Goal: Check status: Check status

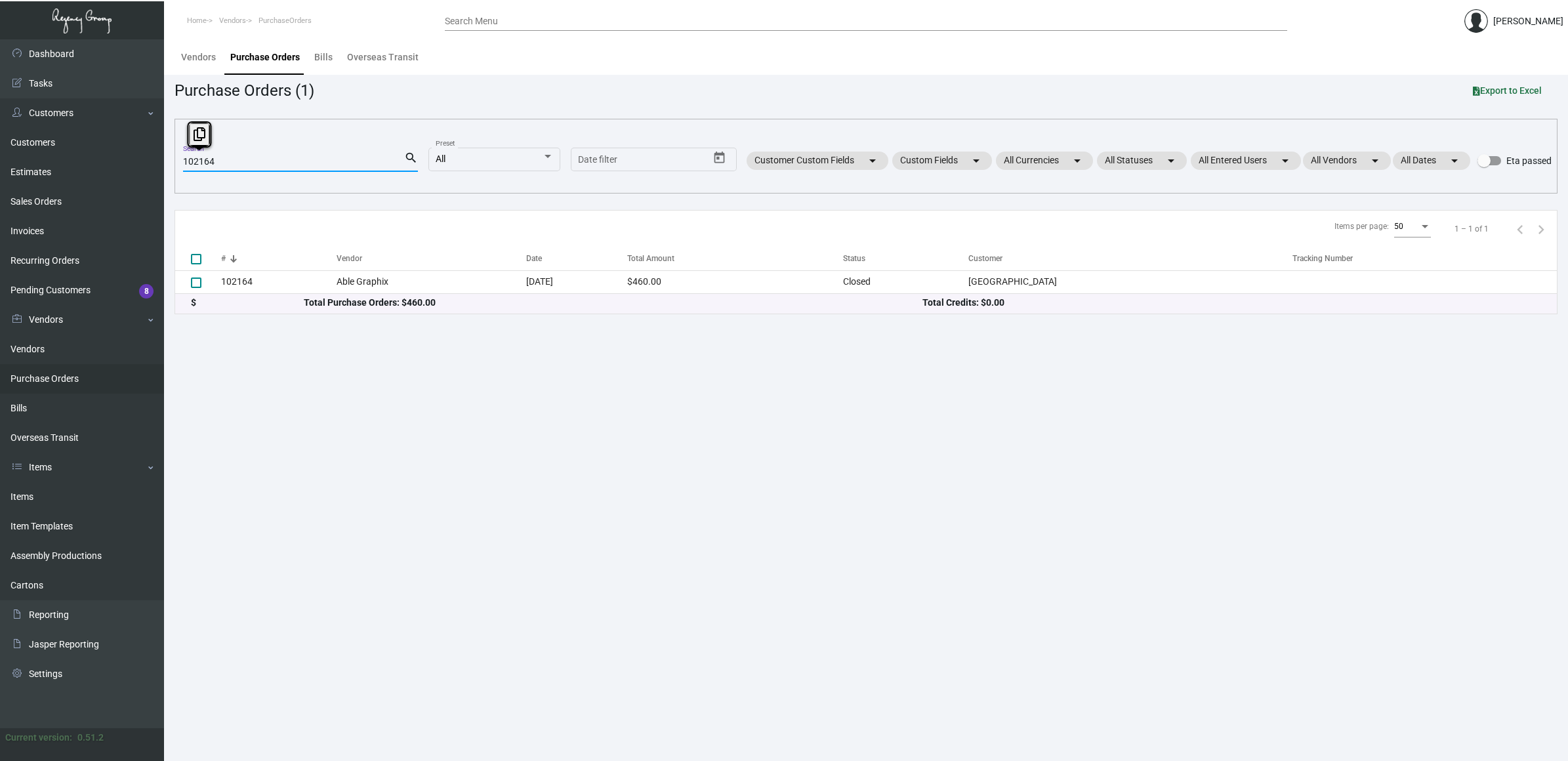
click at [0, 120] on html "Home Vendors PurchaseOrders Search Menu [PERSON_NAME] Dashboard Dashboard Tasks…" at bounding box center [784, 380] width 1568 height 761
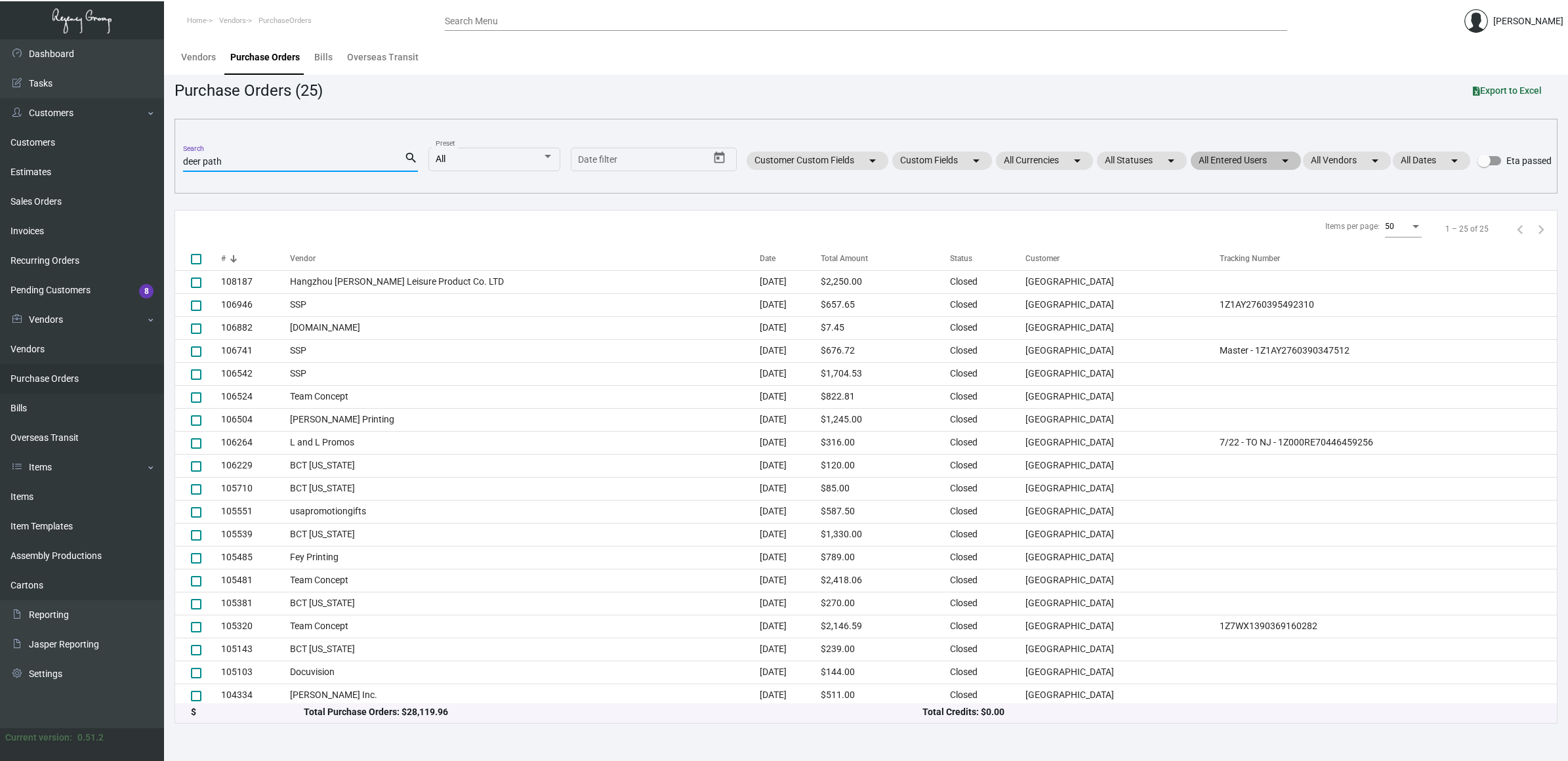
type input "deer path"
click at [1273, 155] on mat-chip "All Entered Users arrow_drop_down" at bounding box center [1246, 161] width 110 height 19
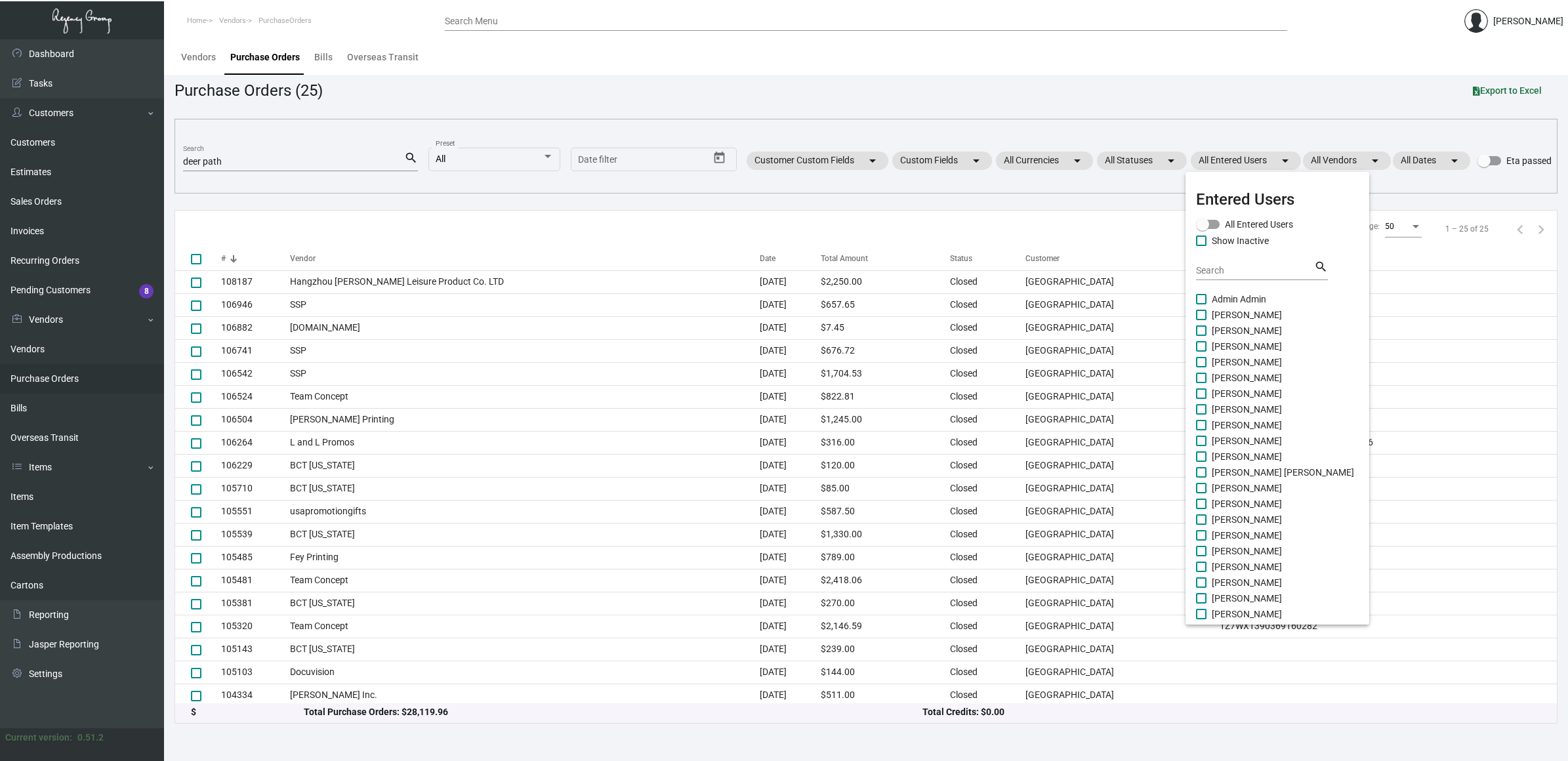
click at [1232, 502] on span "[PERSON_NAME]" at bounding box center [1247, 503] width 70 height 16
click at [1201, 509] on input "[PERSON_NAME]" at bounding box center [1200, 509] width 1 height 1
checkbox input "true"
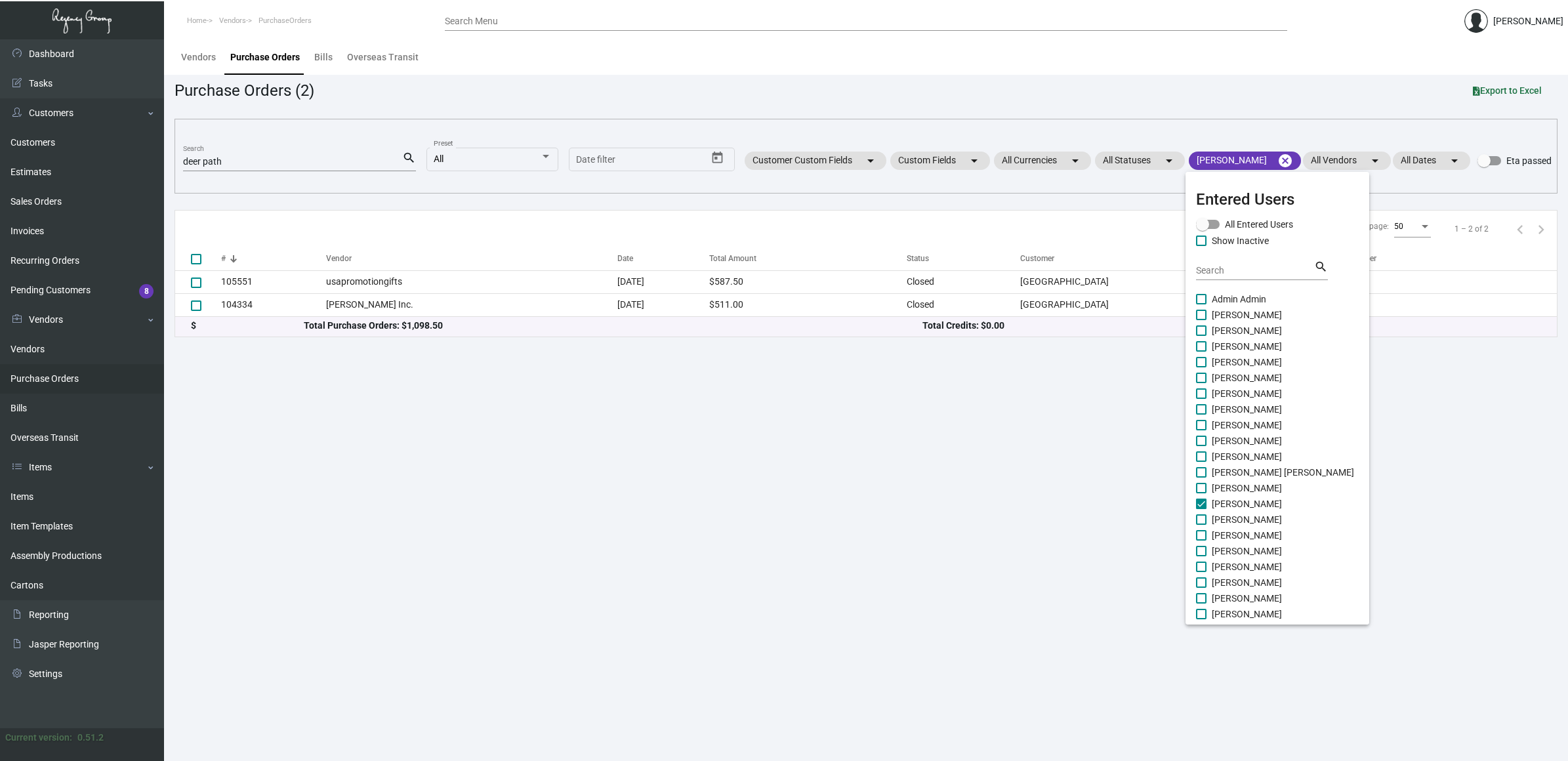
click at [403, 407] on div at bounding box center [784, 380] width 1568 height 761
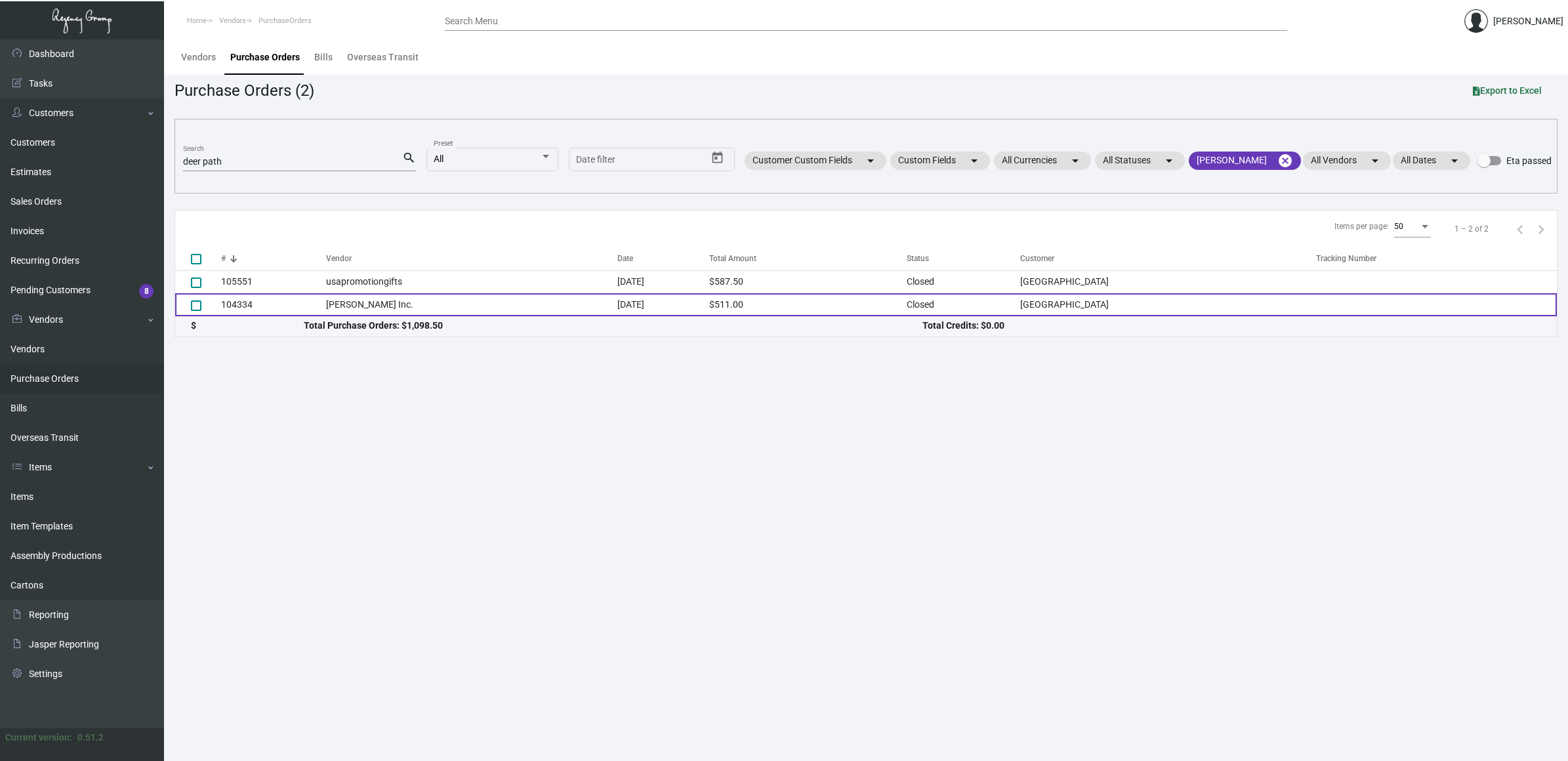
click at [381, 306] on td "[PERSON_NAME] Inc." at bounding box center [471, 304] width 291 height 23
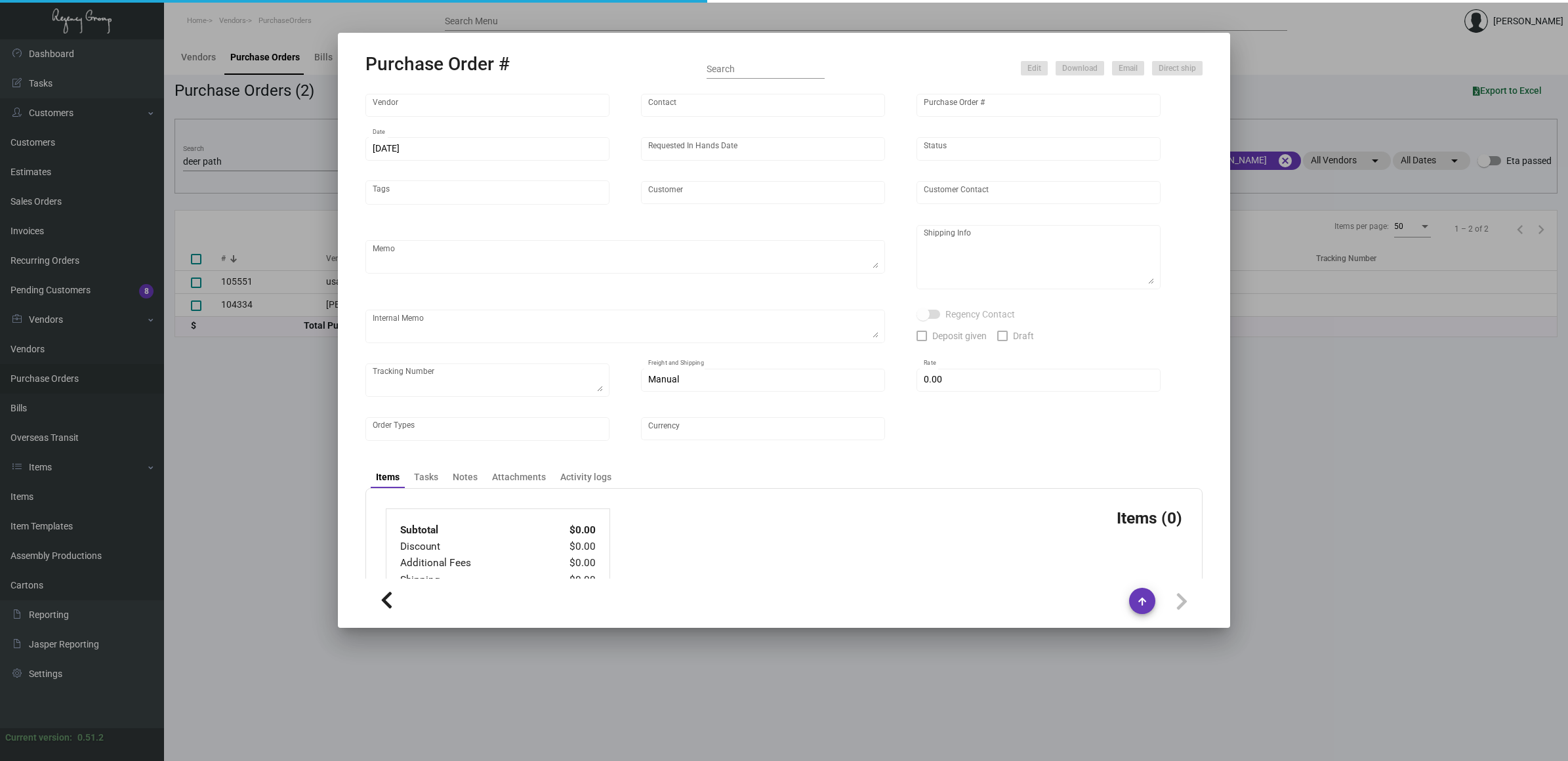
type input "[PERSON_NAME] Inc."
type input "[PERSON_NAME]"
type input "104334"
type input "[DATE]"
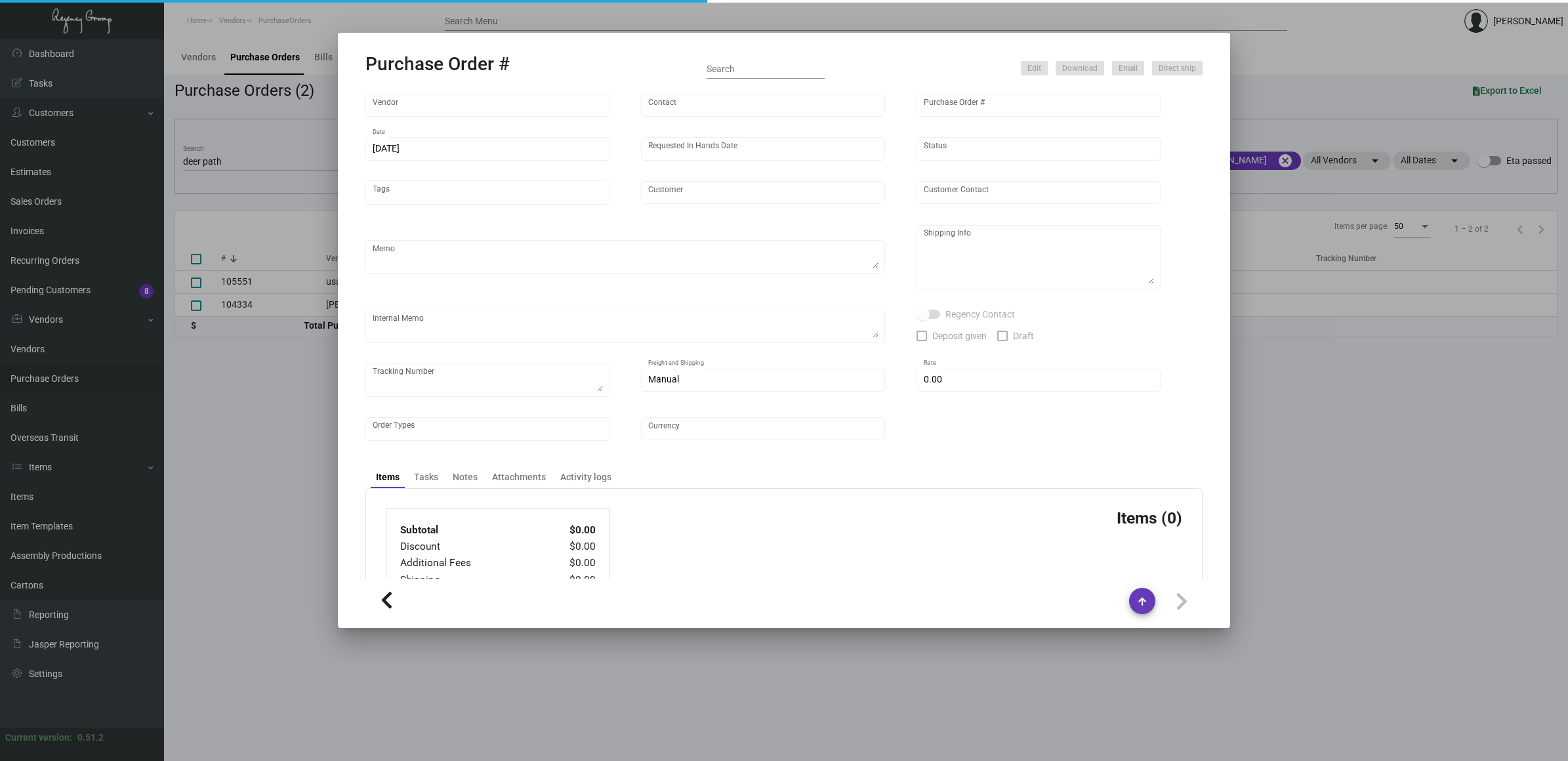
type input "[GEOGRAPHIC_DATA]"
type textarea "BLIND Ship via UPS Ground Acct# 1AY276."
type textarea "[PERSON_NAME] Regency Group [GEOGRAPHIC_DATA] [STREET_ADDRESS][US_STATE]"
checkbox input "true"
type input "$ 0.00"
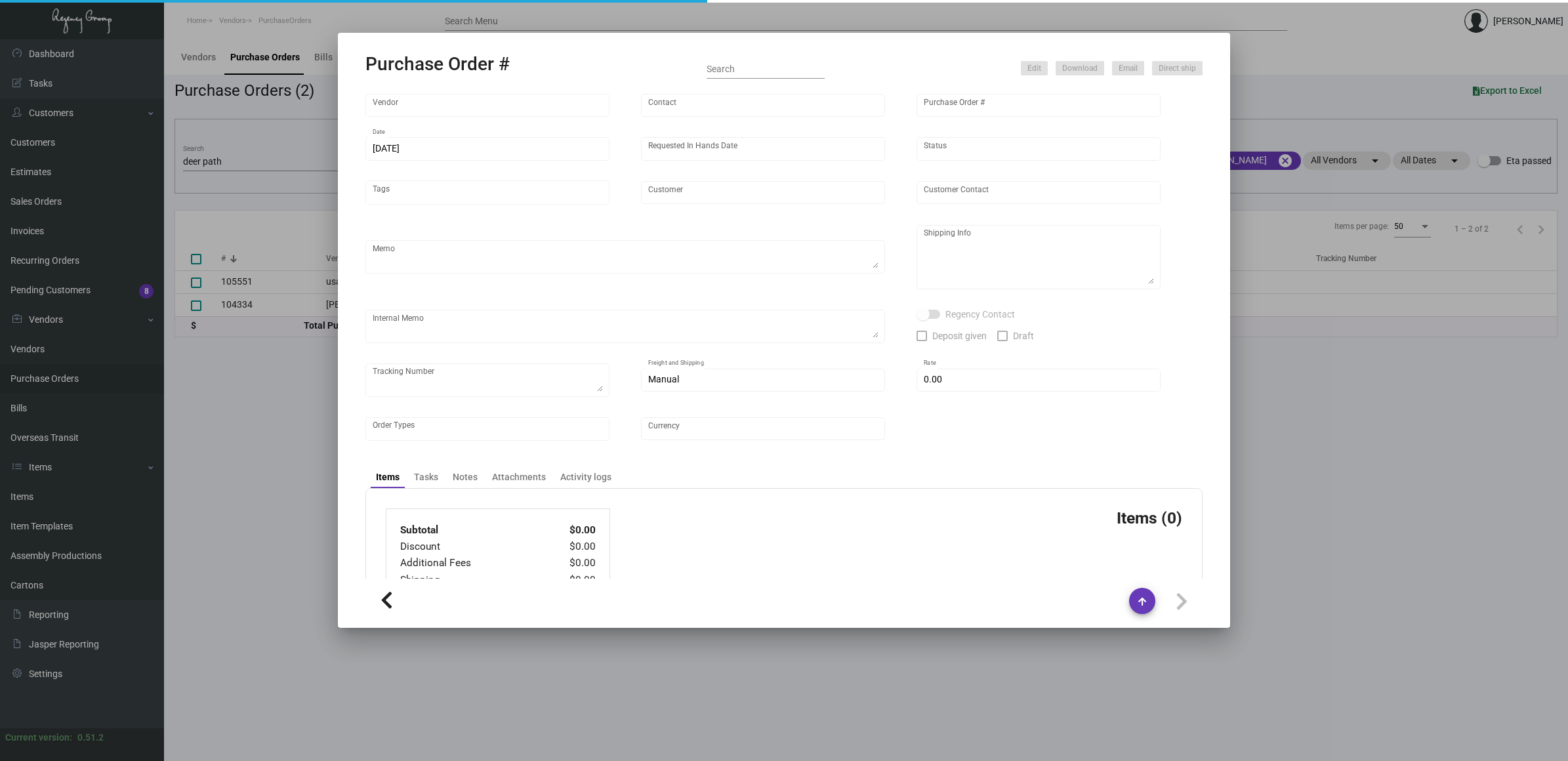
type input "United States Dollar $"
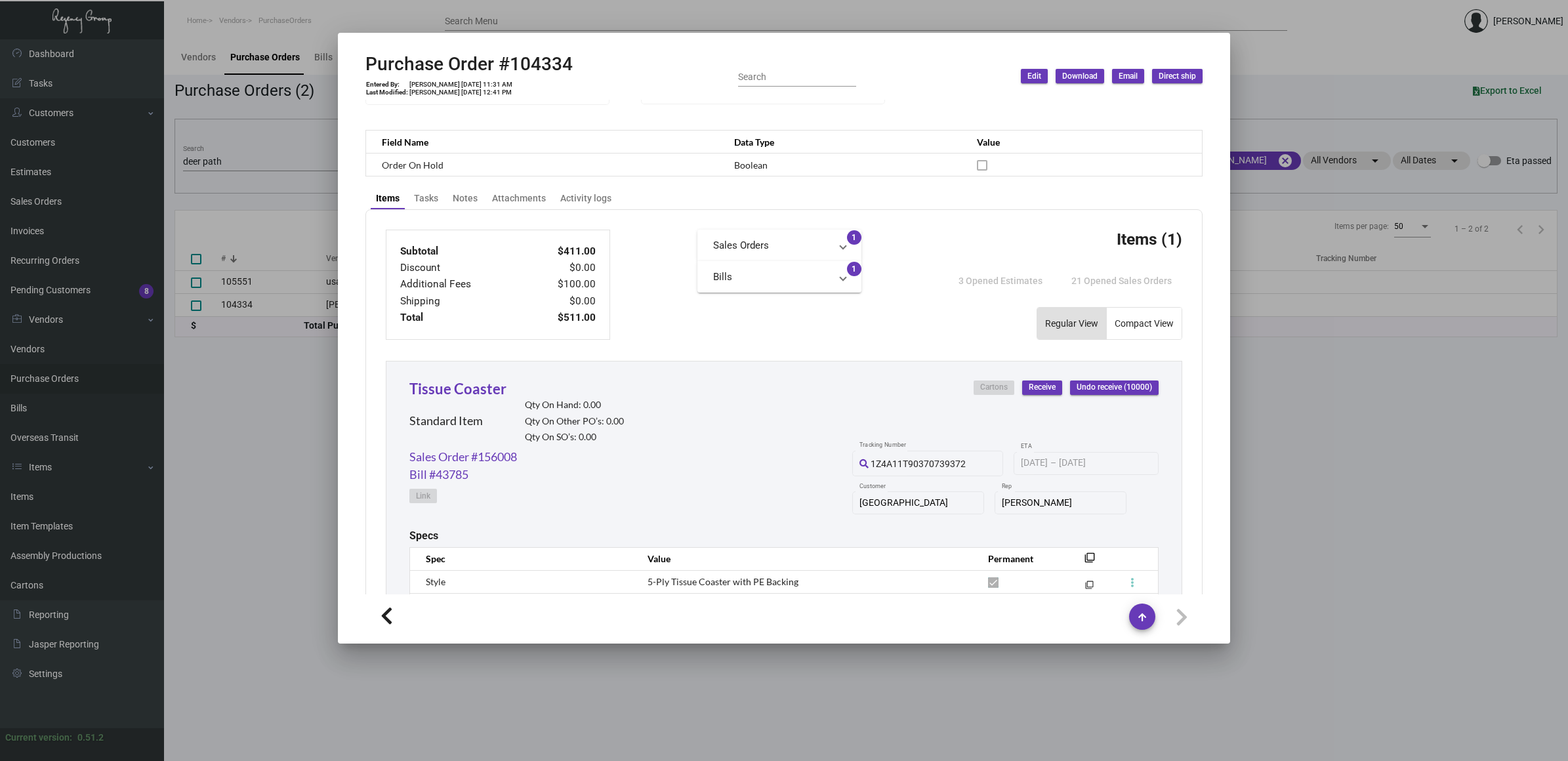
scroll to position [234, 0]
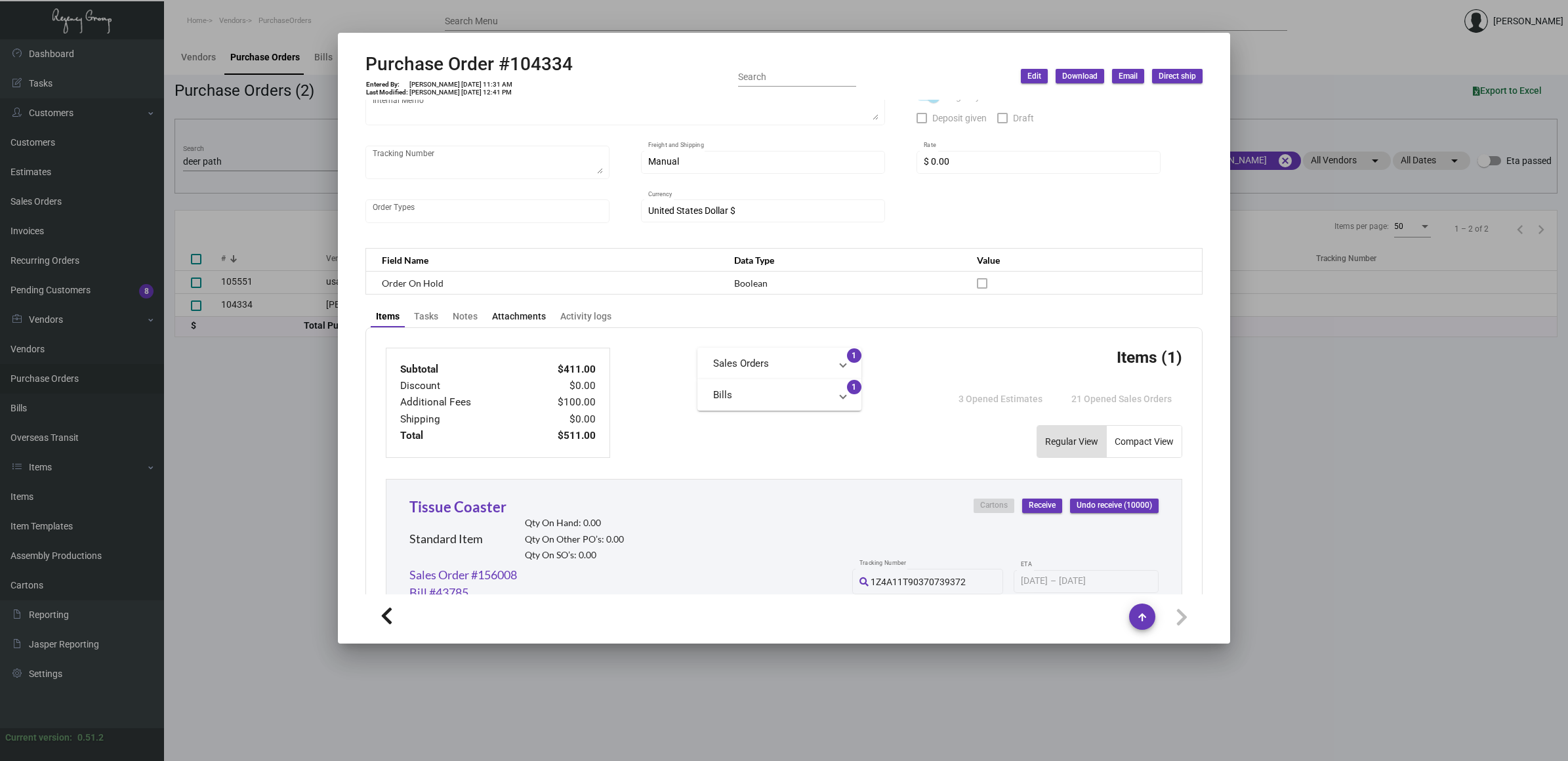
click at [530, 315] on div "Attachments" at bounding box center [519, 316] width 54 height 14
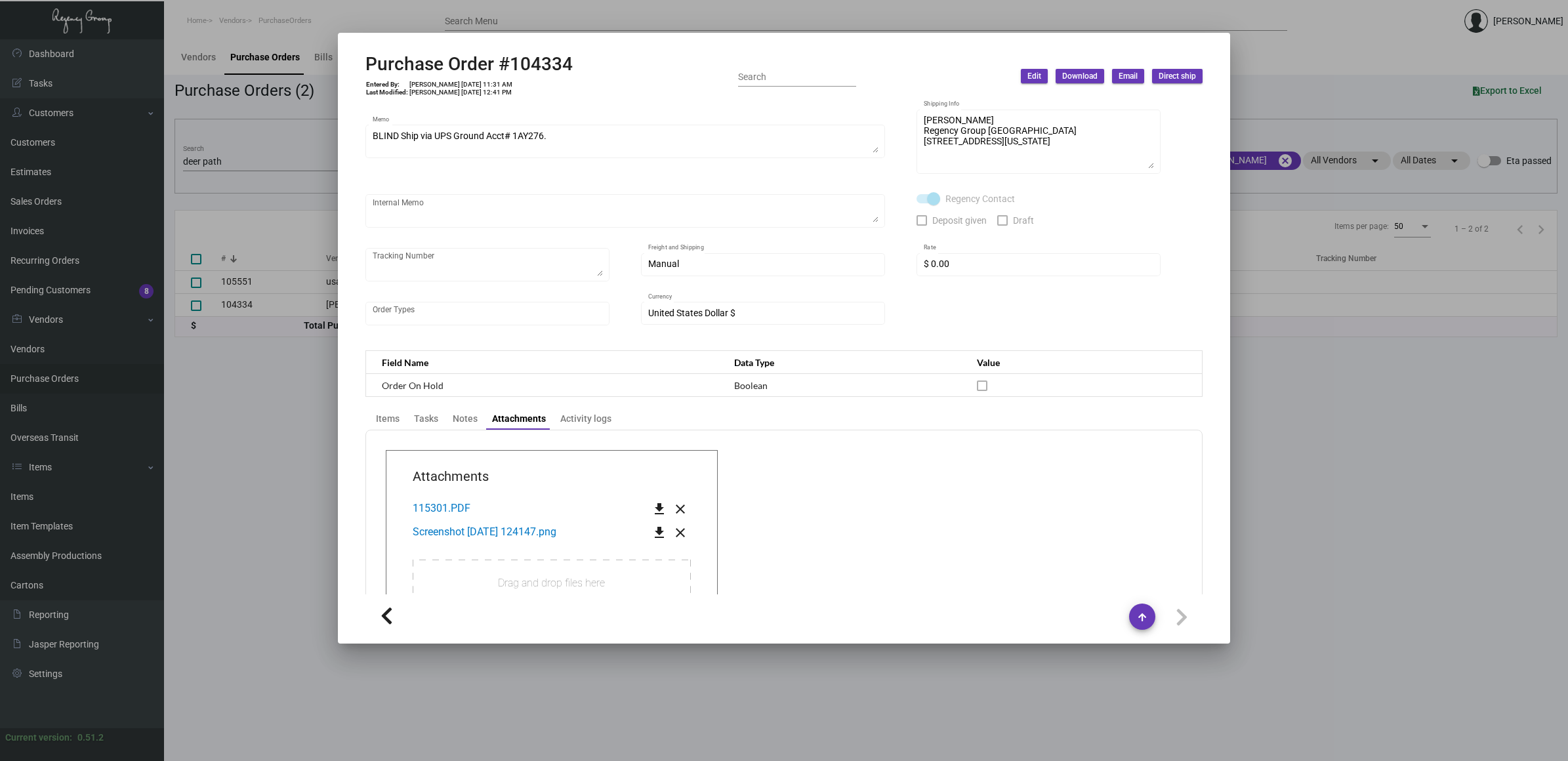
scroll to position [164, 0]
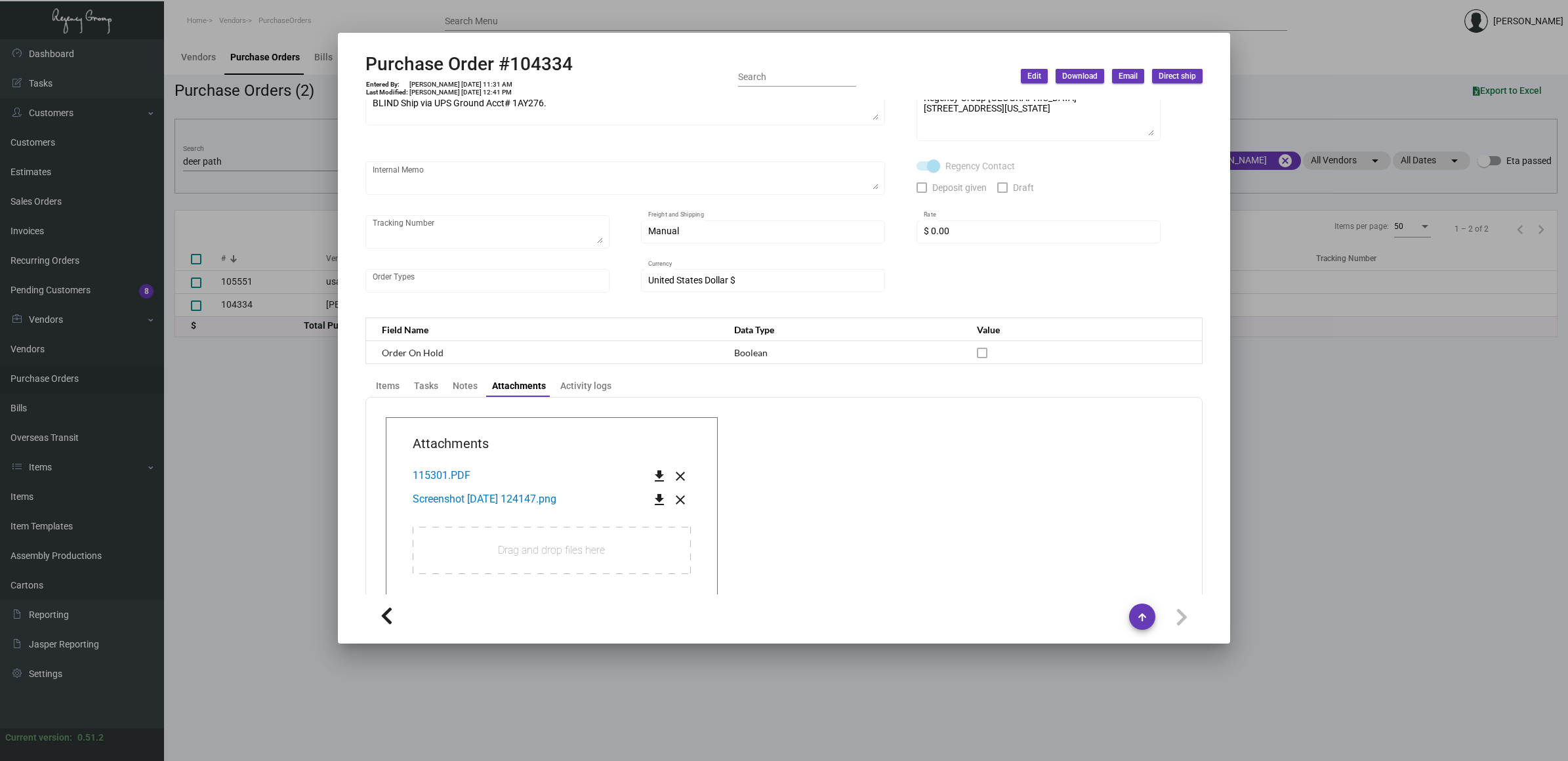
click at [447, 472] on span "115301.PDF" at bounding box center [441, 475] width 58 height 13
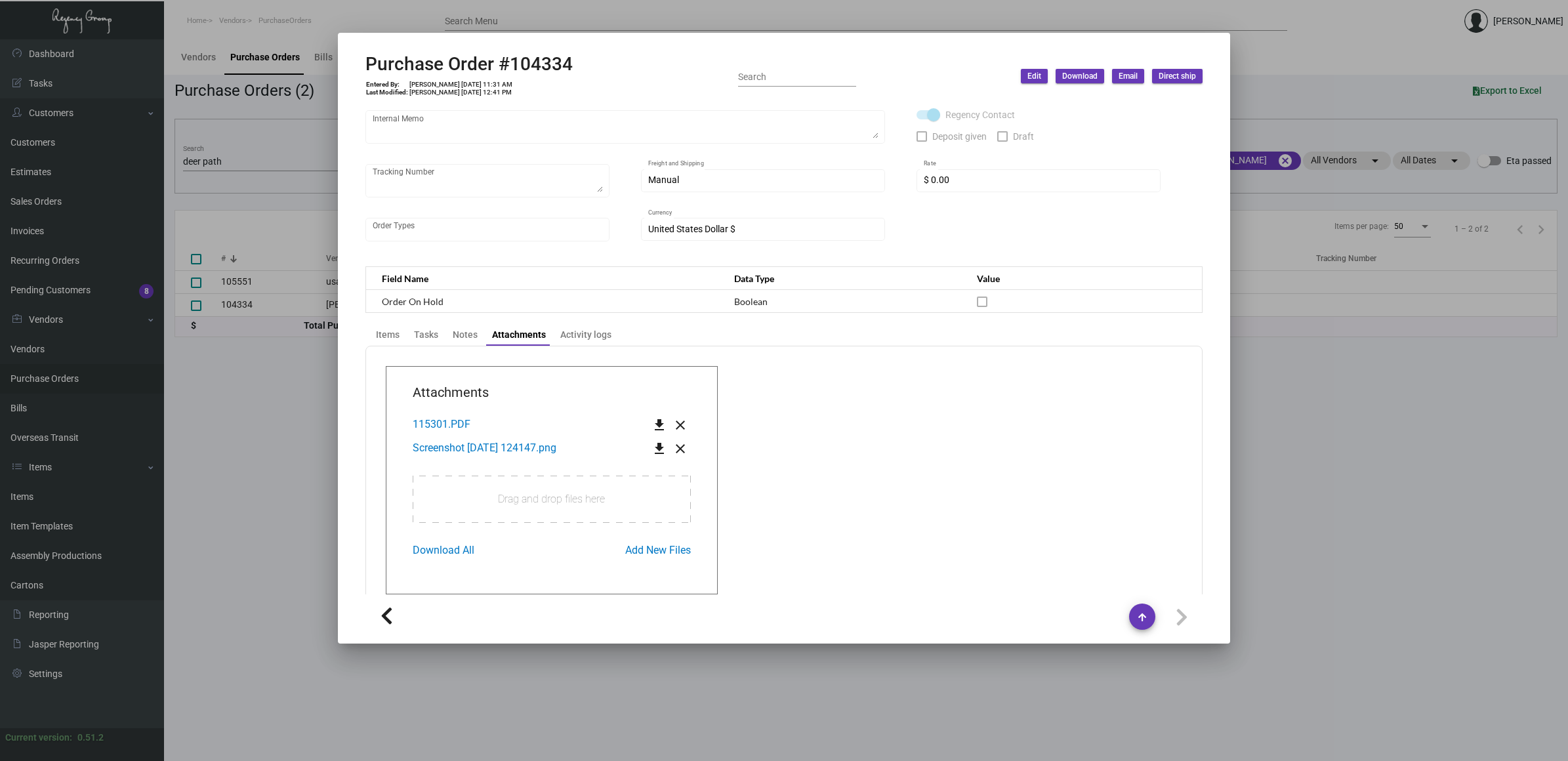
scroll to position [241, 0]
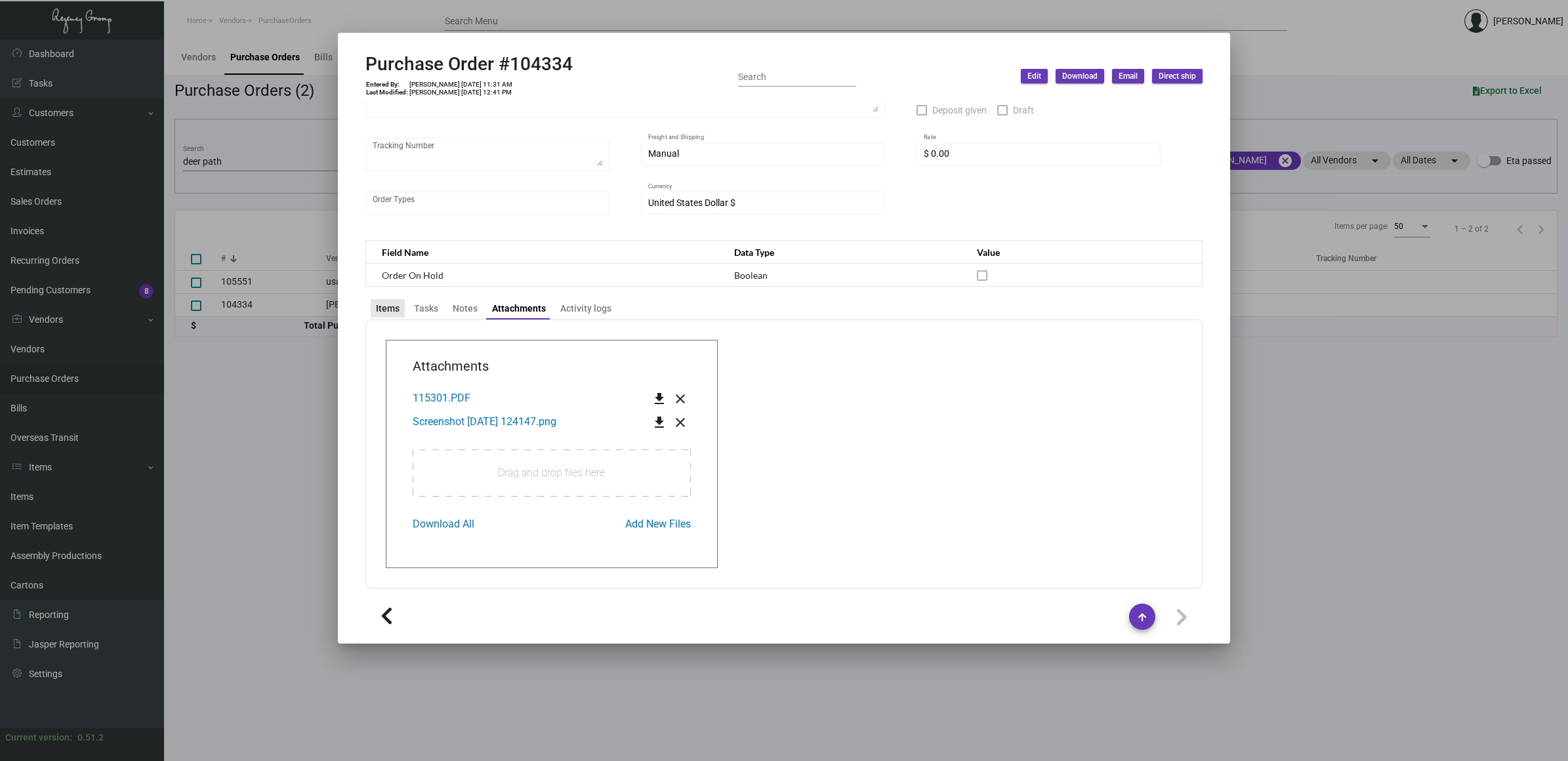
click at [397, 312] on div "Items" at bounding box center [388, 308] width 24 height 14
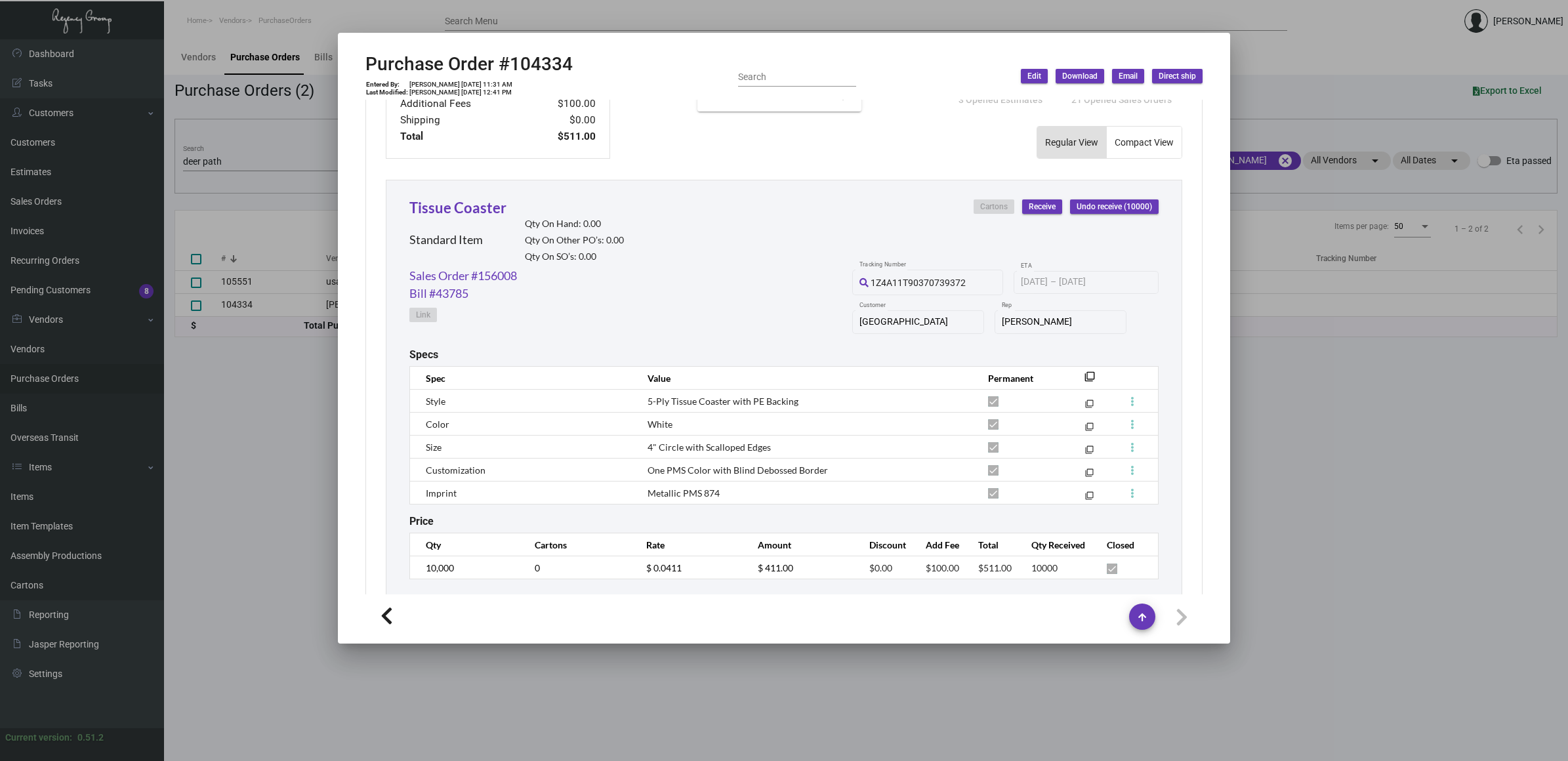
scroll to position [704, 0]
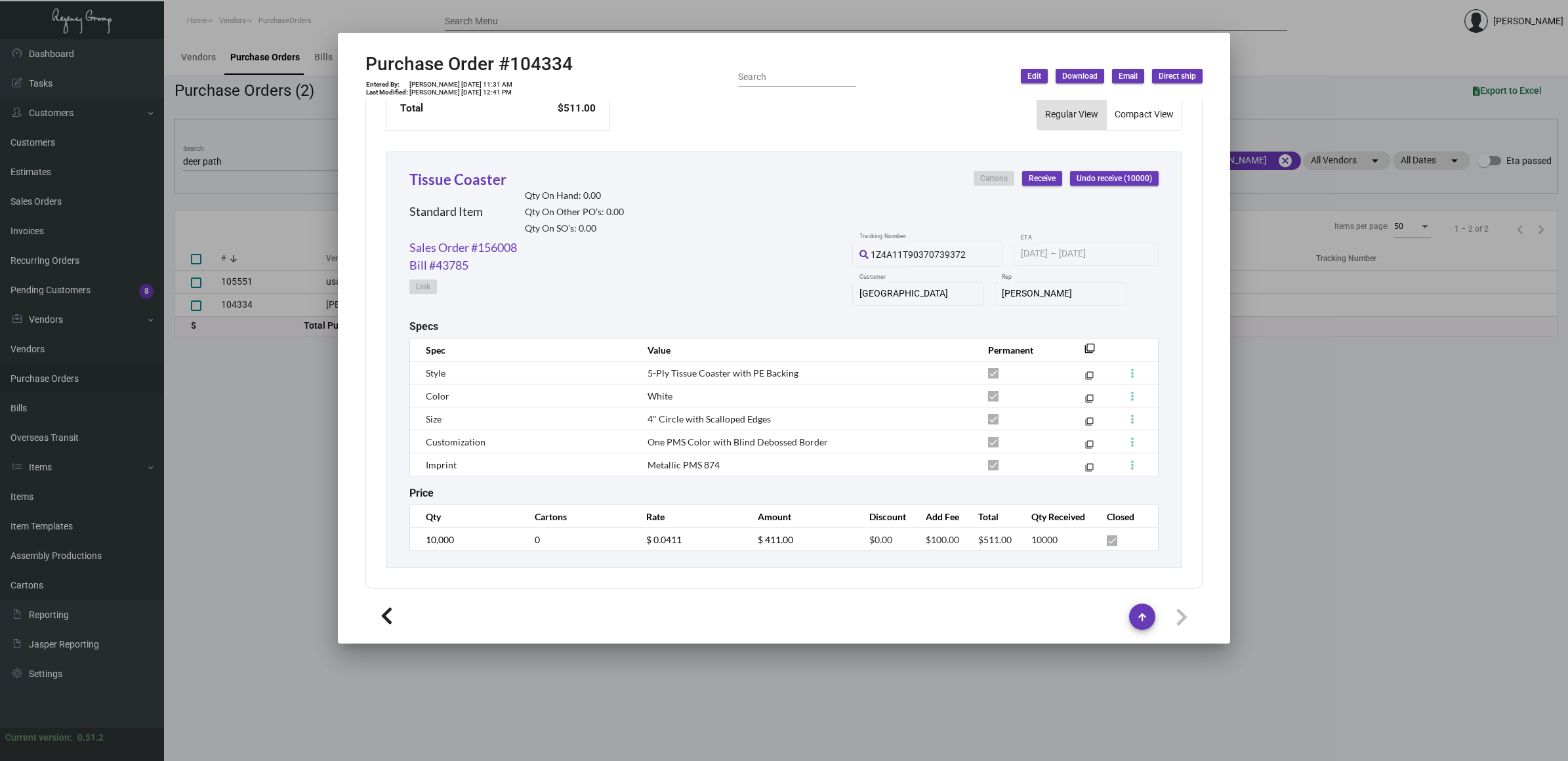
click at [552, 64] on h2 "Purchase Order #104334" at bounding box center [469, 64] width 208 height 22
copy h2 "104334"
click at [541, 30] on icon at bounding box center [540, 31] width 12 height 14
copy h2 "104334"
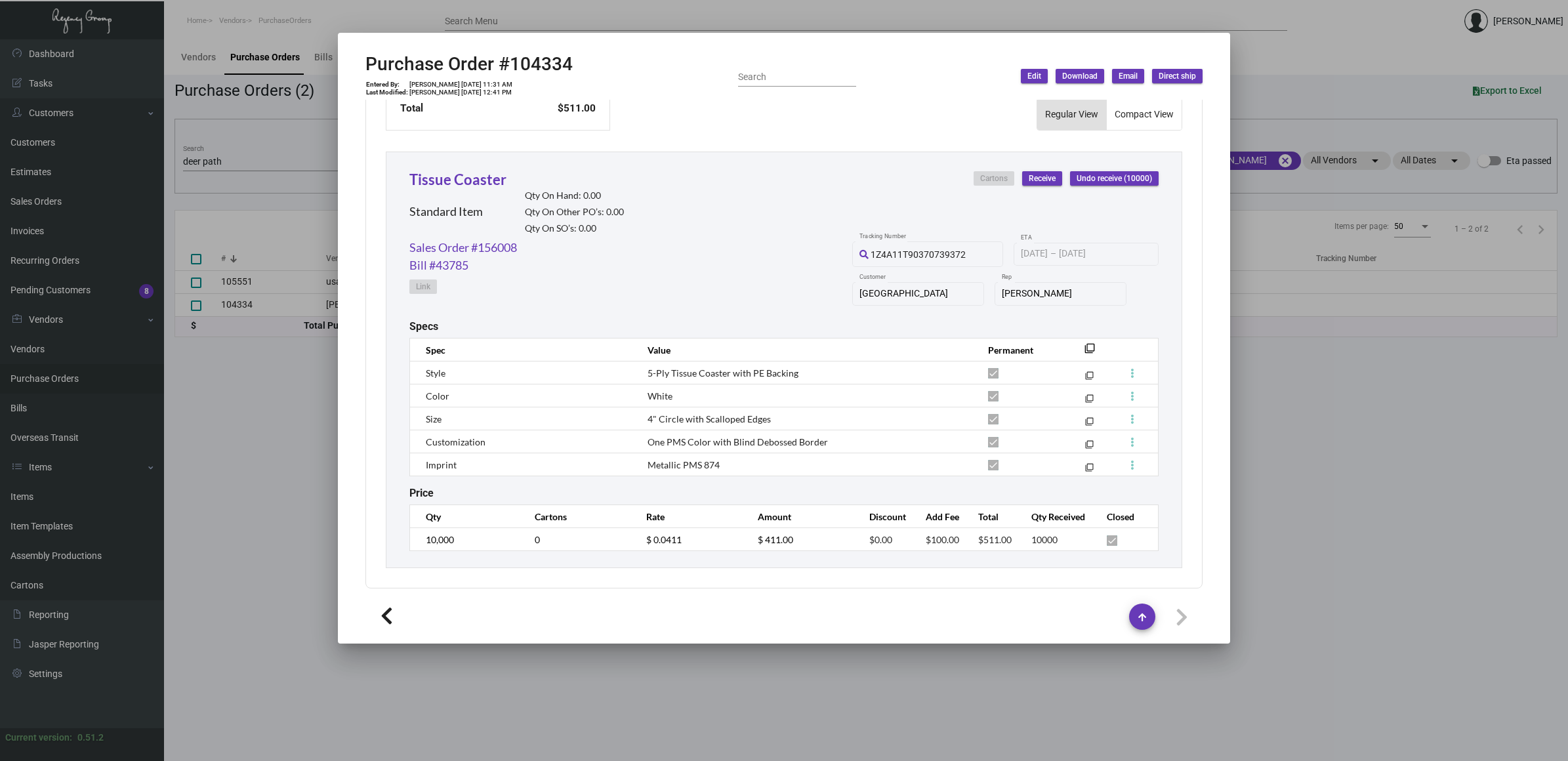
click at [559, 64] on h2 "Purchase Order #104334" at bounding box center [469, 64] width 208 height 22
copy h2 "104334"
drag, startPoint x: 742, startPoint y: 462, endPoint x: 639, endPoint y: 364, distance: 142.2
click at [639, 364] on tbody "Style 5-Ply Tissue Coaster with PE Backing filter_none Color White filter_none …" at bounding box center [784, 419] width 749 height 115
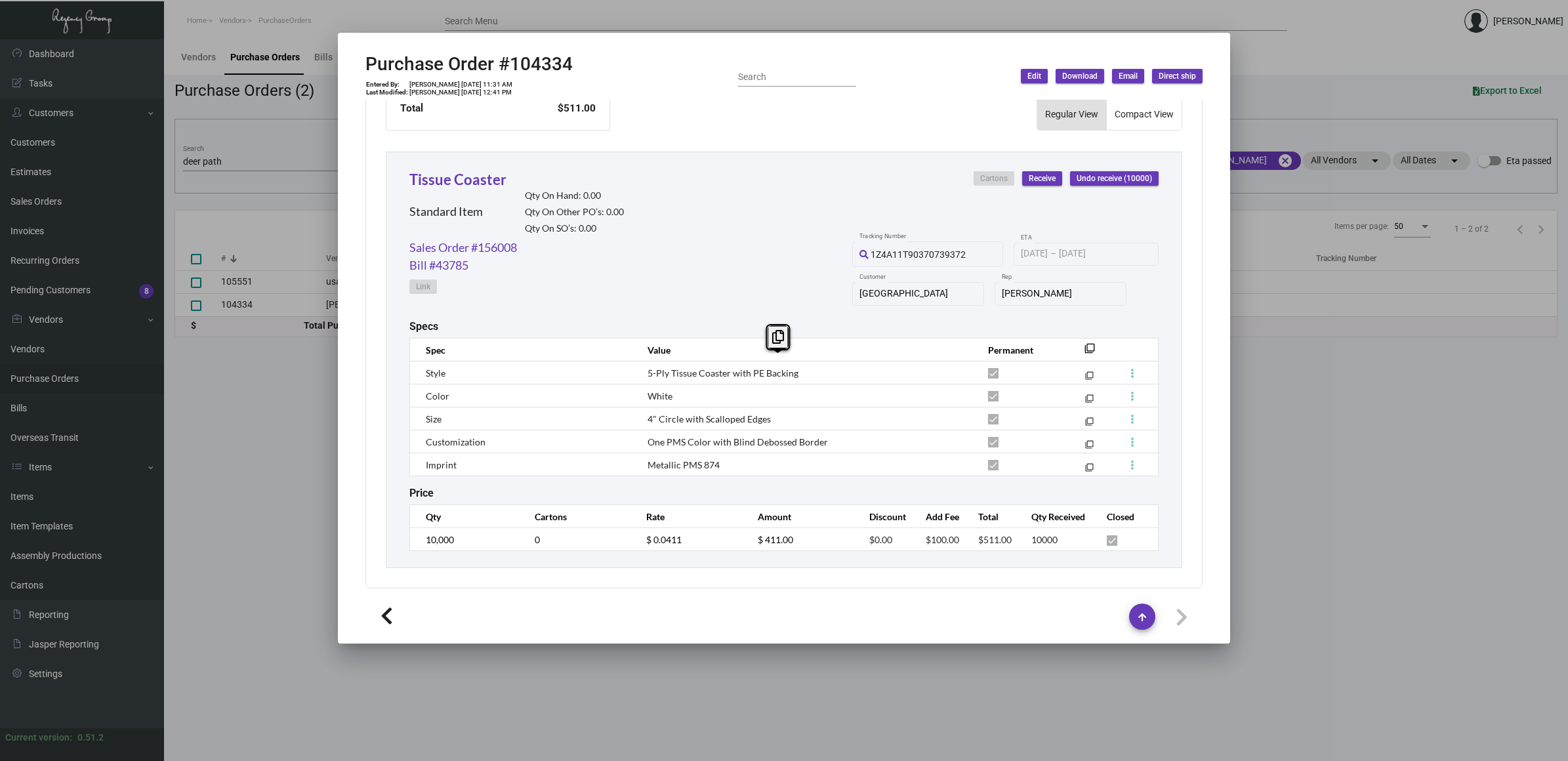
copy tbody "5-Ply Tissue Coaster with PE Backing filter_none Color White filter_none Size 4…"
click at [522, 66] on h2 "Purchase Order #104334" at bounding box center [469, 64] width 208 height 22
copy h2 "104334"
click at [274, 164] on div at bounding box center [784, 380] width 1568 height 761
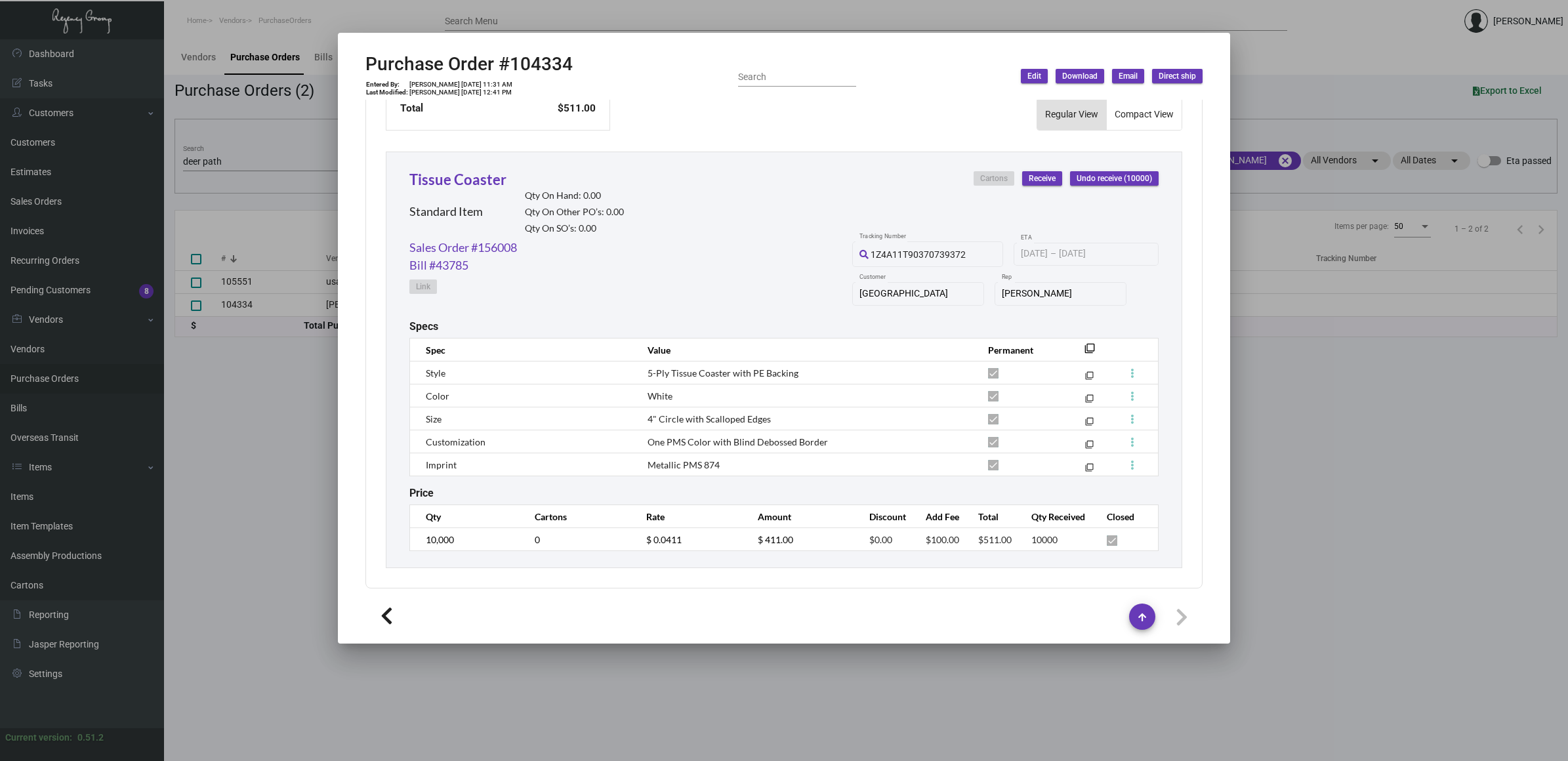
click at [280, 158] on input "deer path" at bounding box center [292, 162] width 219 height 10
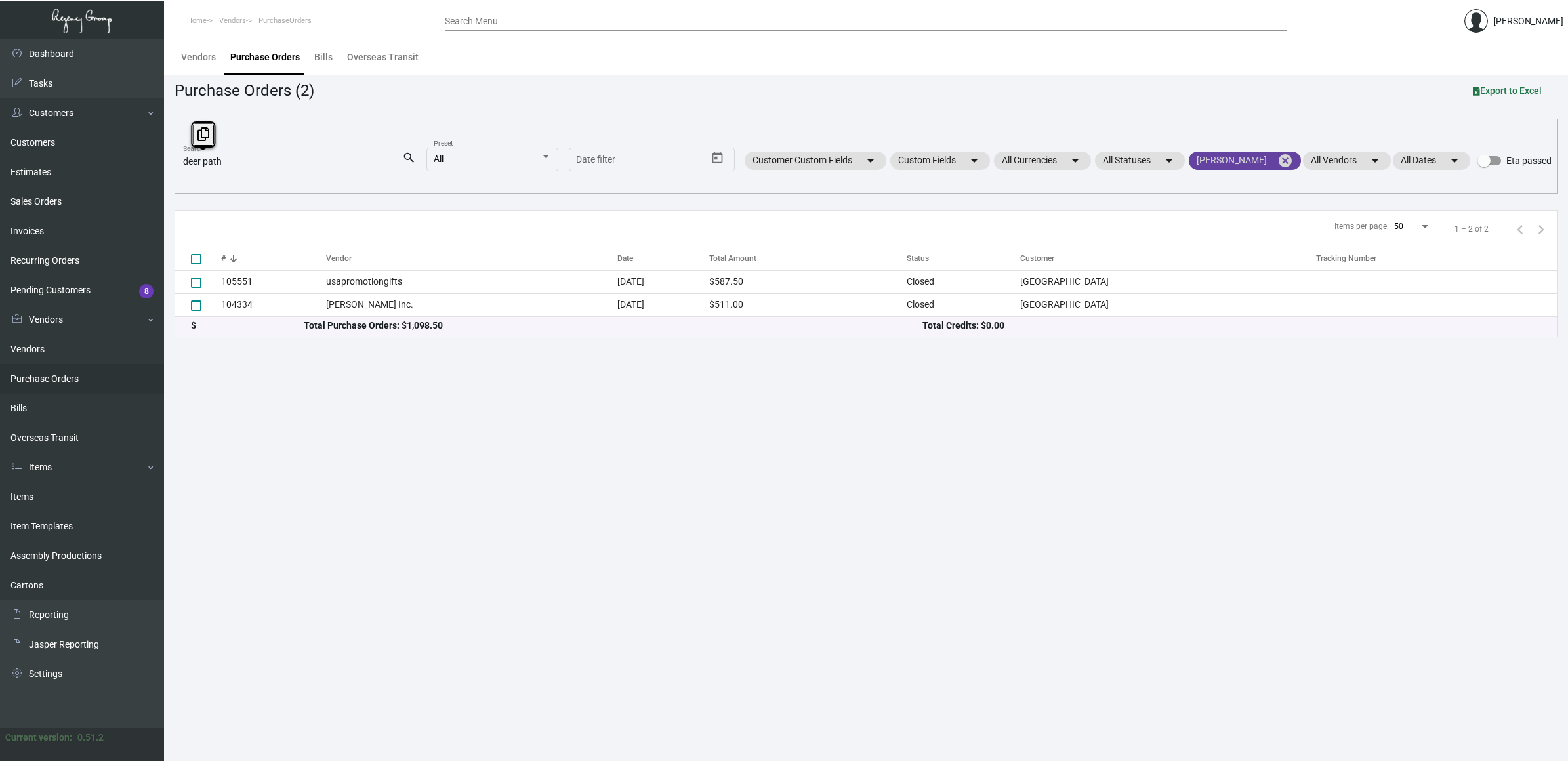
drag, startPoint x: 1284, startPoint y: 152, endPoint x: 354, endPoint y: 158, distance: 930.0
click at [1282, 152] on mat-icon "cancel" at bounding box center [1284, 160] width 16 height 16
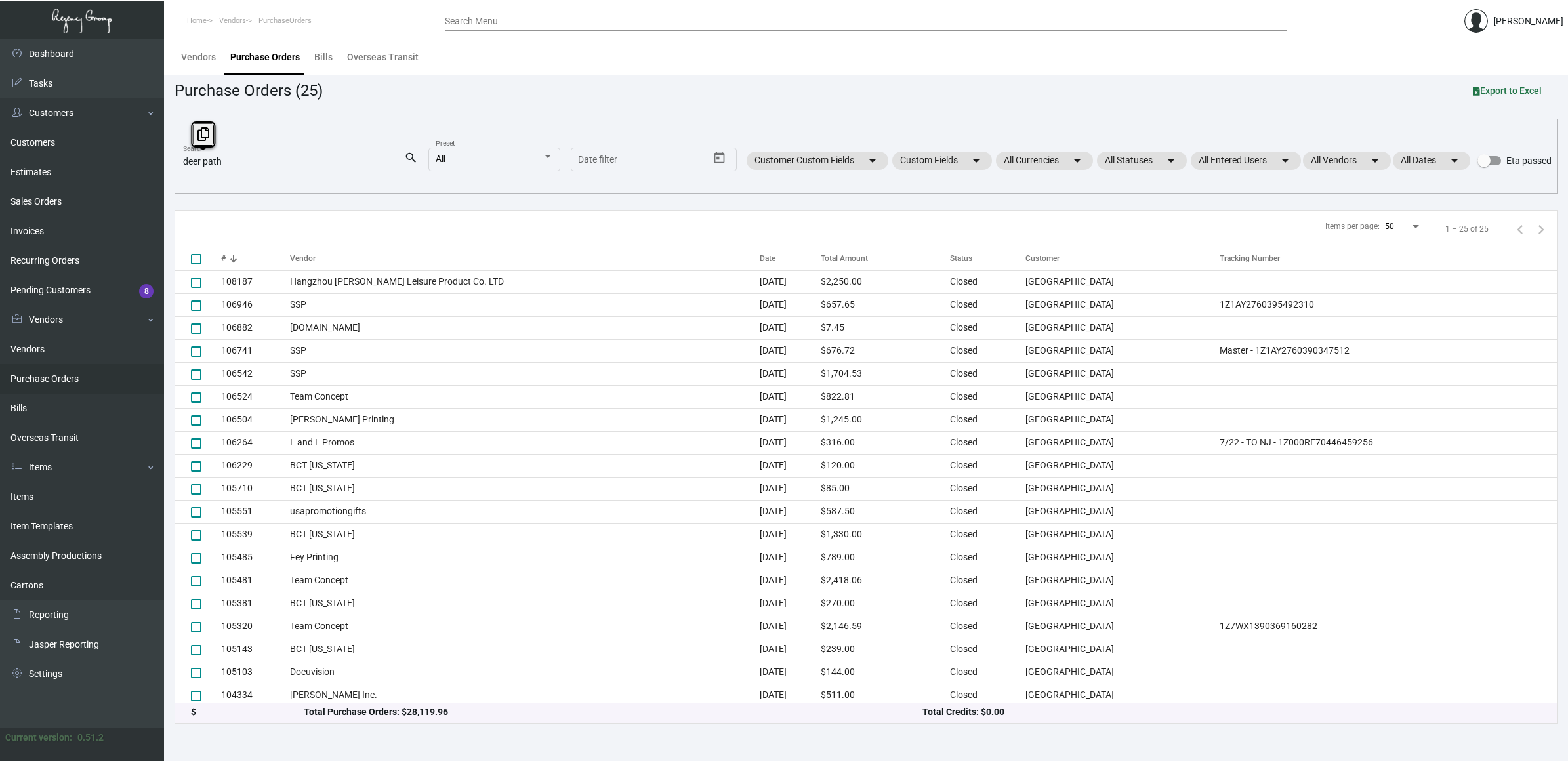
click at [301, 162] on input "deer path" at bounding box center [293, 162] width 221 height 10
paste input "103953"
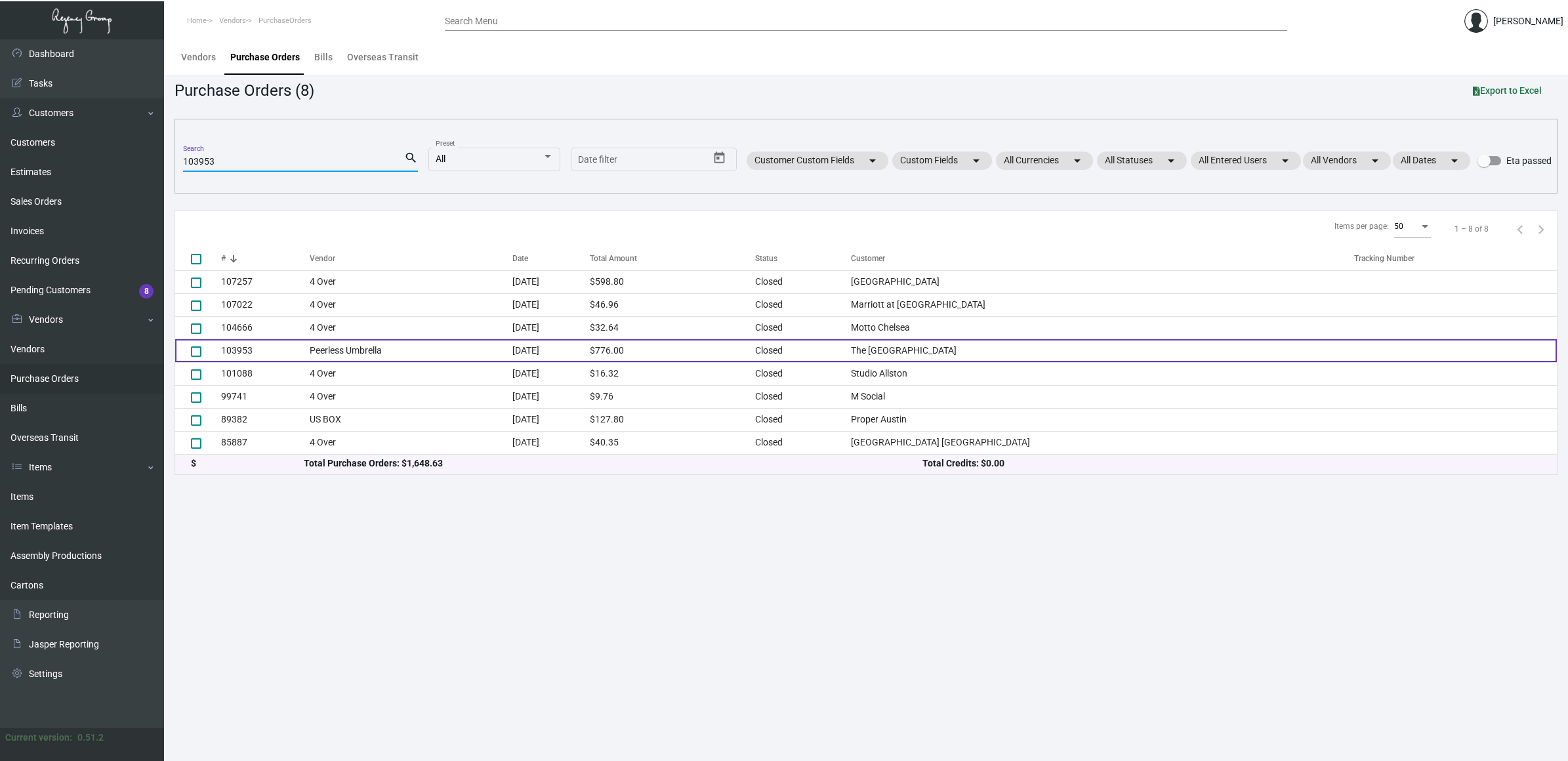
type input "103953"
click at [359, 346] on td "Peerless Umbrella" at bounding box center [411, 350] width 202 height 23
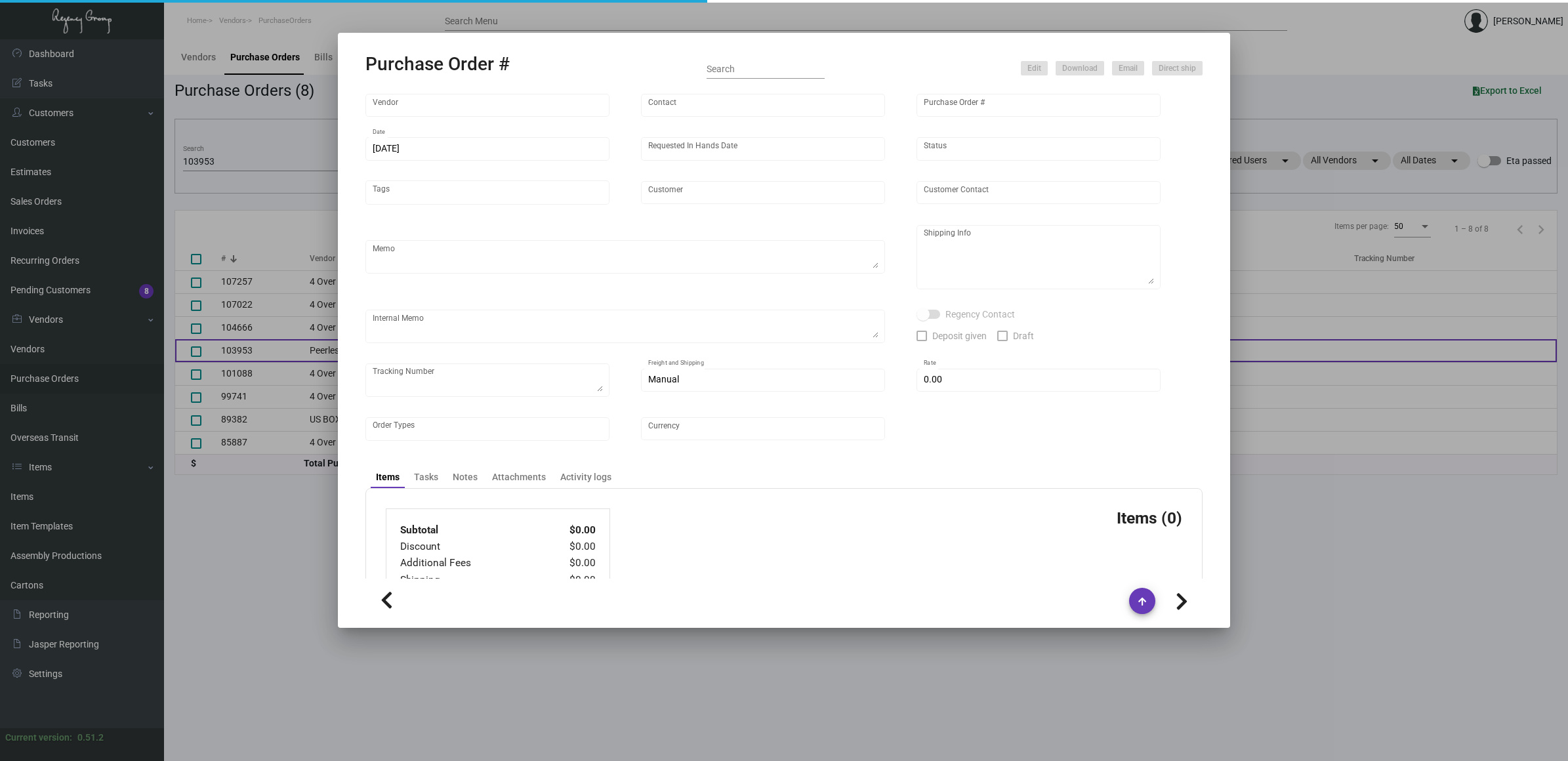
type input "Peerless Umbrella"
type input "Order Entry"
type input "103953"
type input "[DATE]"
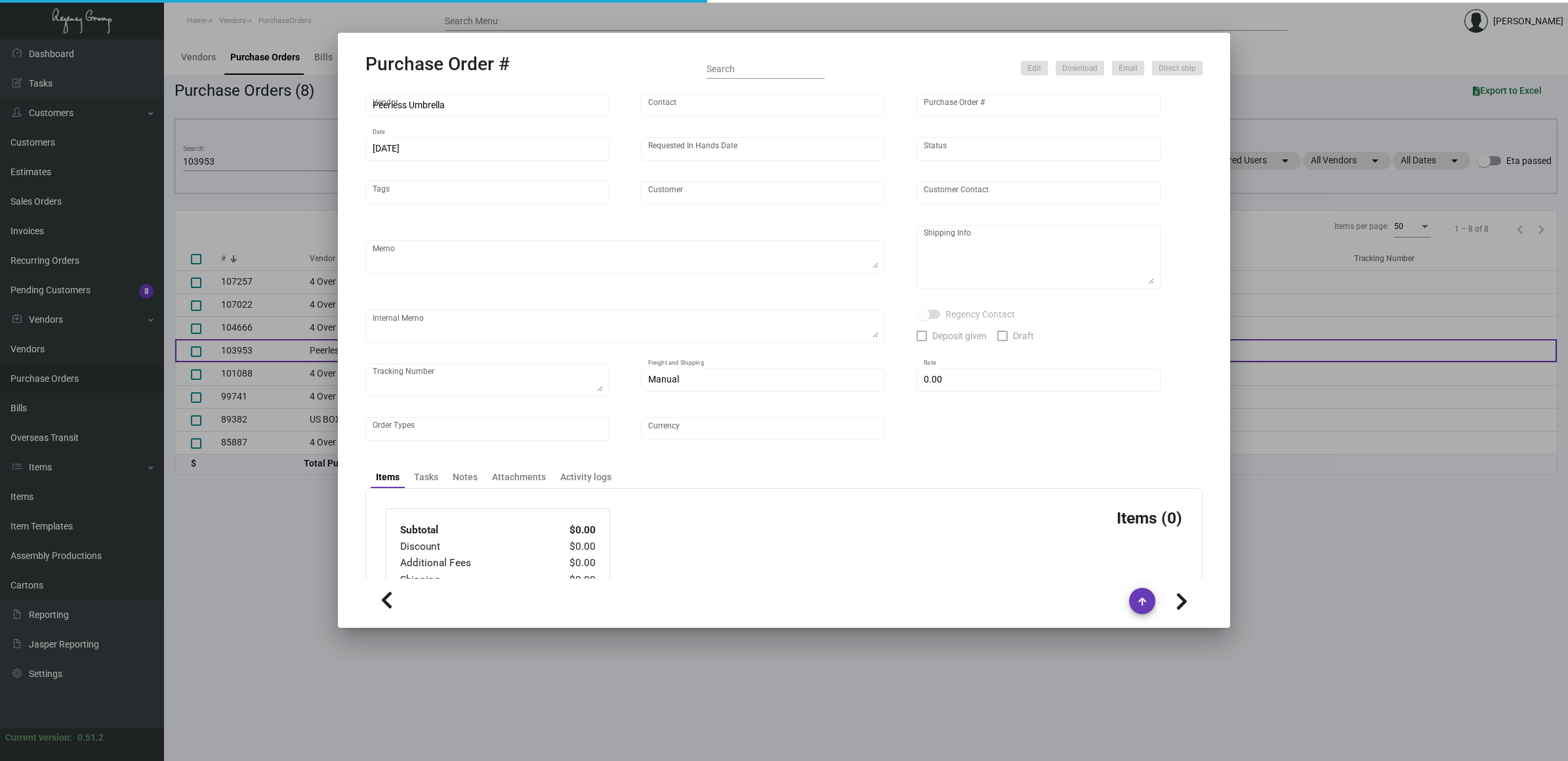
type input "The [GEOGRAPHIC_DATA]"
type input "[PERSON_NAME]"
type textarea "When ready to ship, contact: [EMAIL_ADDRESS][DOMAIN_NAME] for all shipments UPS…"
type textarea "[PERSON_NAME] The [GEOGRAPHIC_DATA] [STREET_ADDRESS][US_STATE]"
type input "$ 0.00"
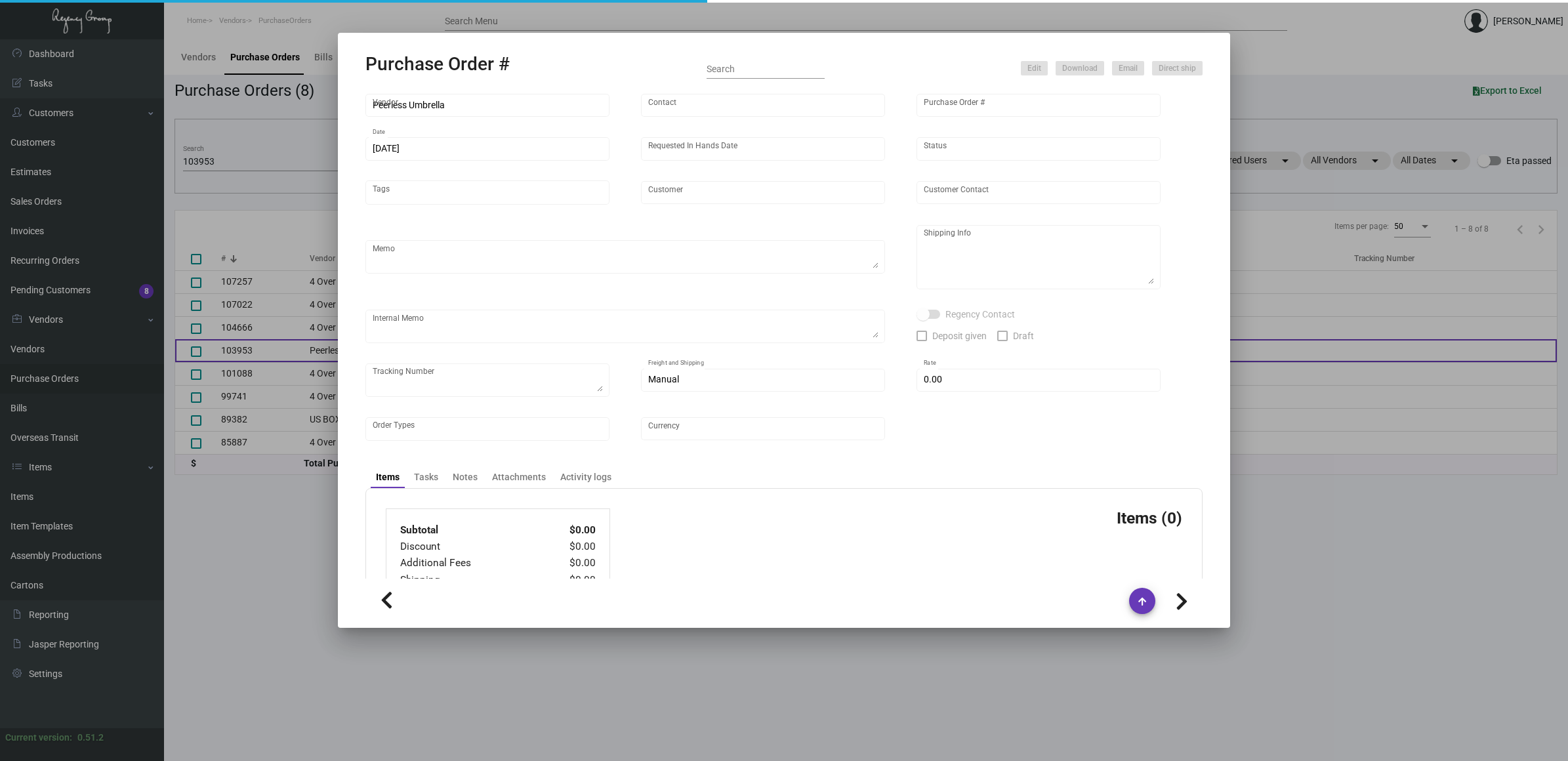
type input "United States Dollar $"
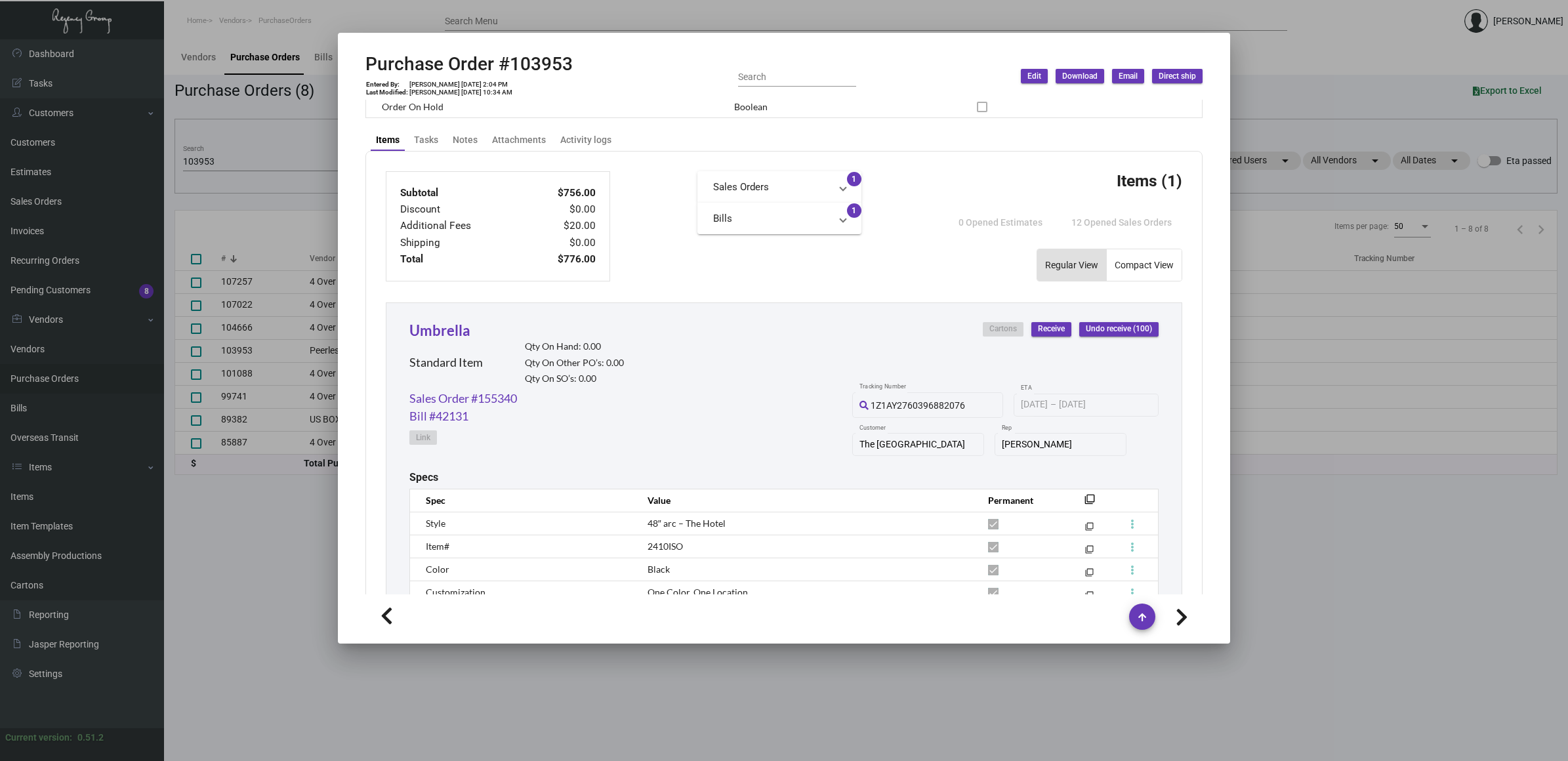
scroll to position [574, 0]
